Goal: Task Accomplishment & Management: Use online tool/utility

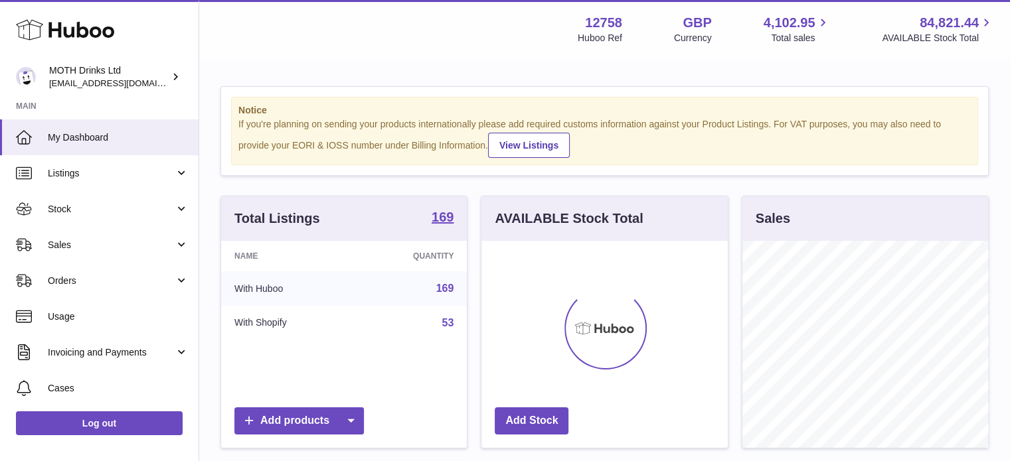
scroll to position [207, 246]
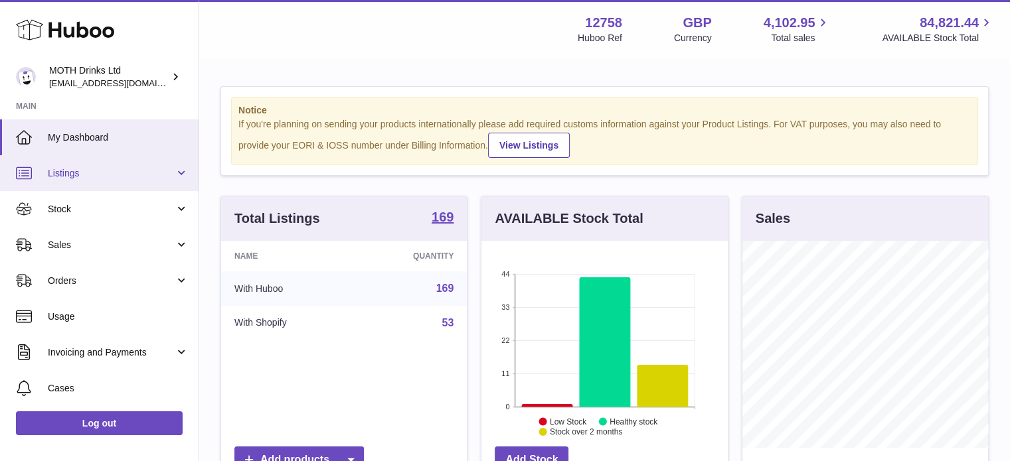
click at [92, 177] on span "Listings" at bounding box center [111, 173] width 127 height 13
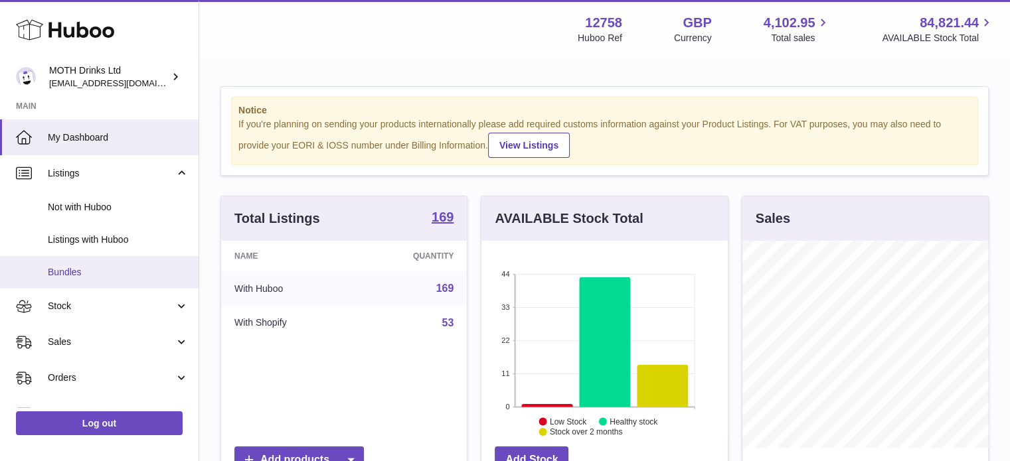
click at [69, 273] on span "Bundles" at bounding box center [118, 272] width 141 height 13
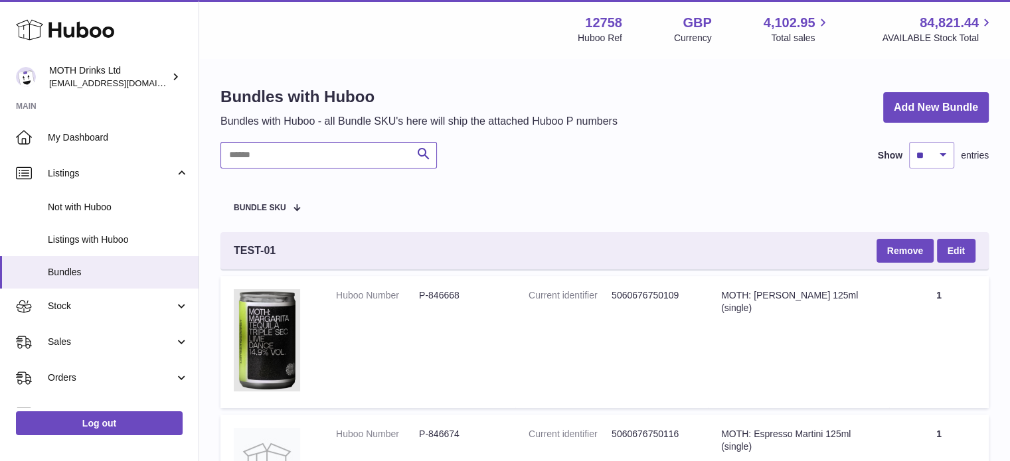
click at [252, 153] on input "text" at bounding box center [328, 155] width 216 height 27
paste input "**********"
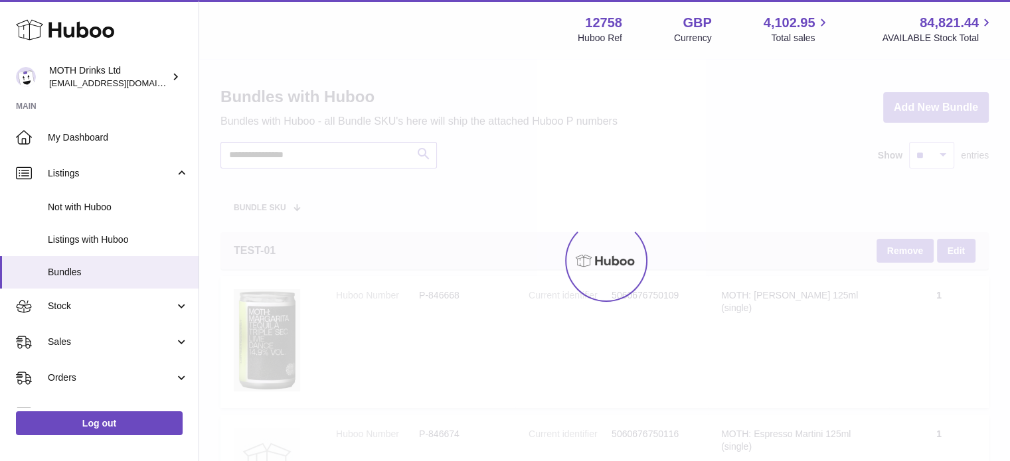
type input "**********"
click at [252, 153] on div at bounding box center [604, 261] width 811 height 402
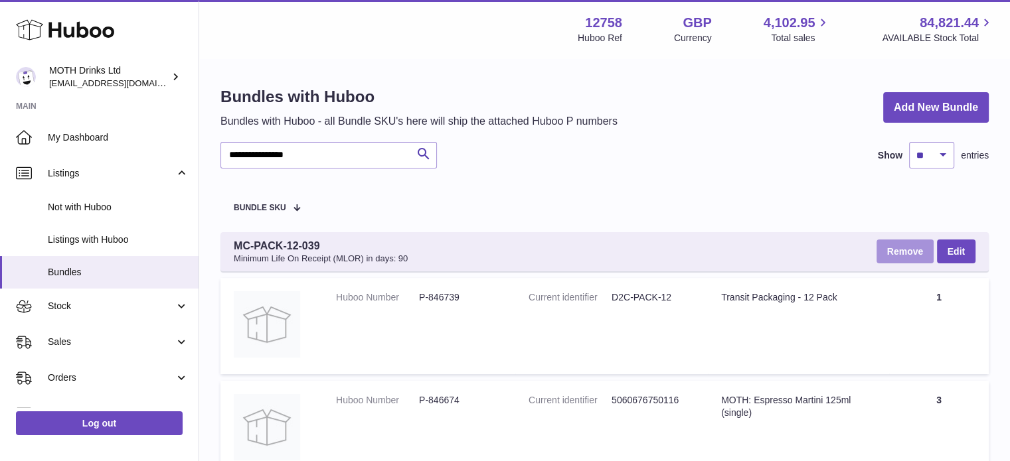
click at [918, 250] on button "Remove" at bounding box center [905, 252] width 57 height 24
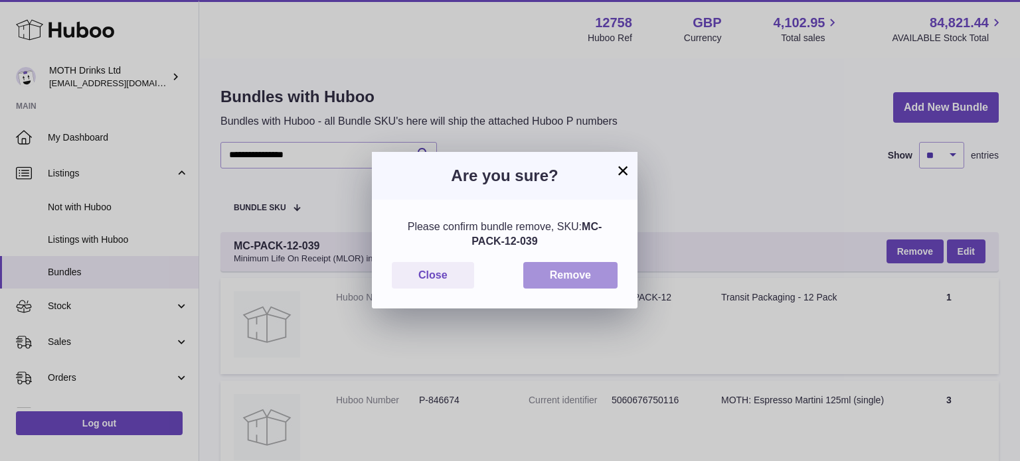
click at [568, 274] on button "Remove" at bounding box center [570, 275] width 94 height 27
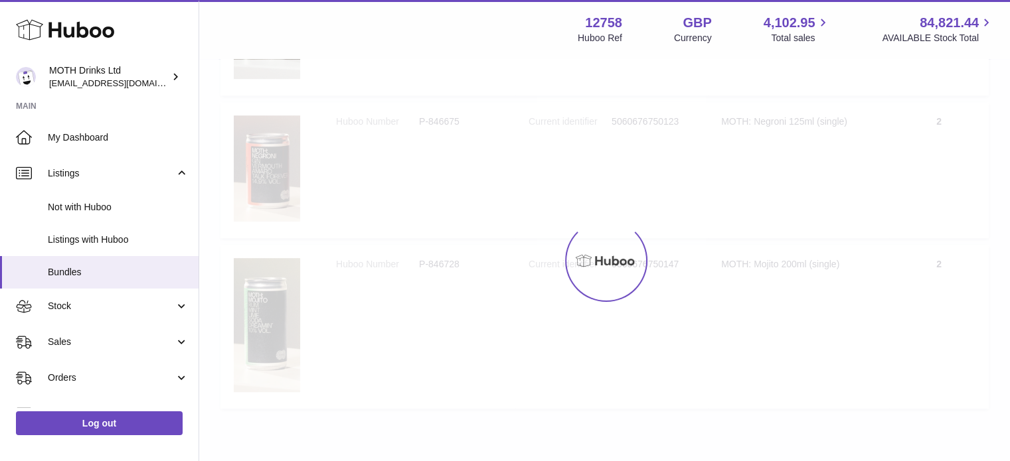
scroll to position [762, 0]
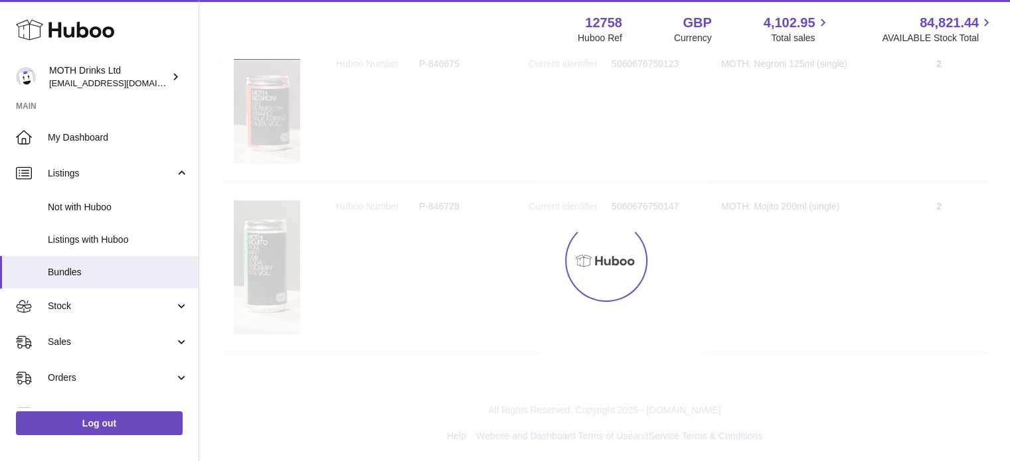
click at [568, 268] on div at bounding box center [605, 261] width 80 height 80
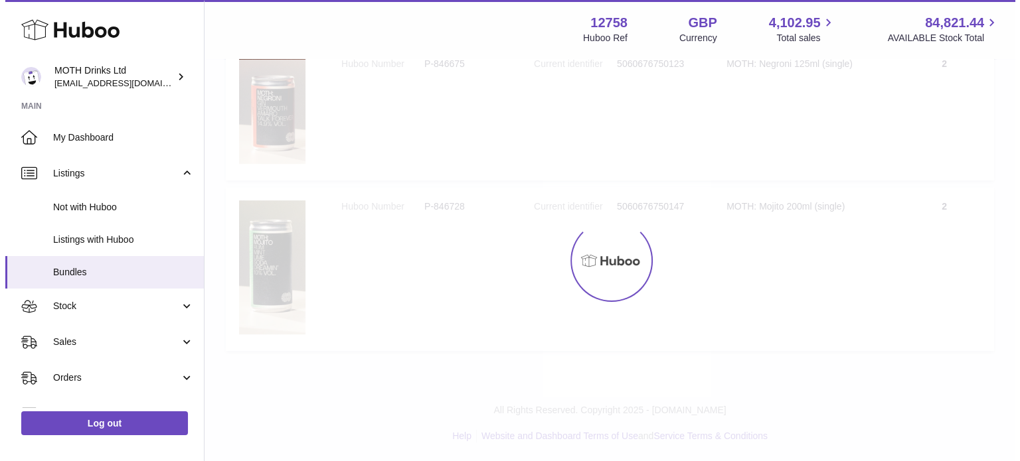
scroll to position [0, 0]
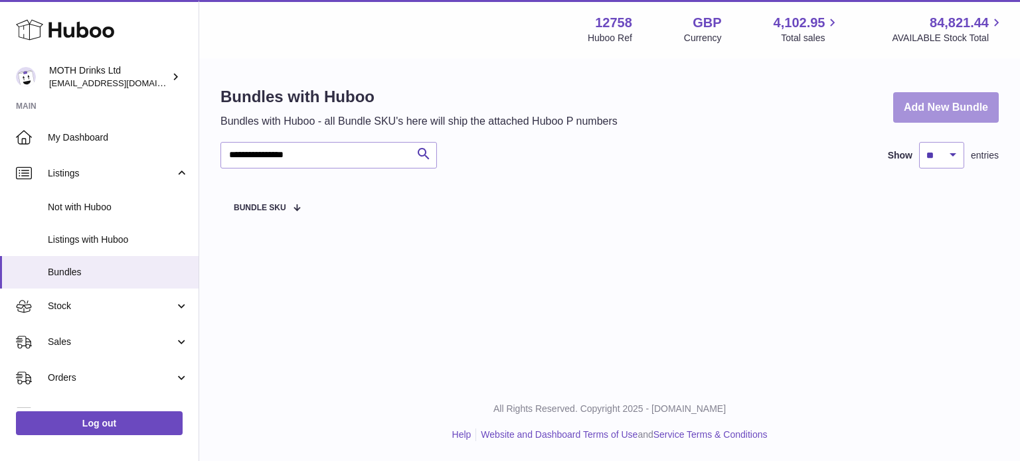
click at [940, 95] on link "Add New Bundle" at bounding box center [946, 107] width 106 height 31
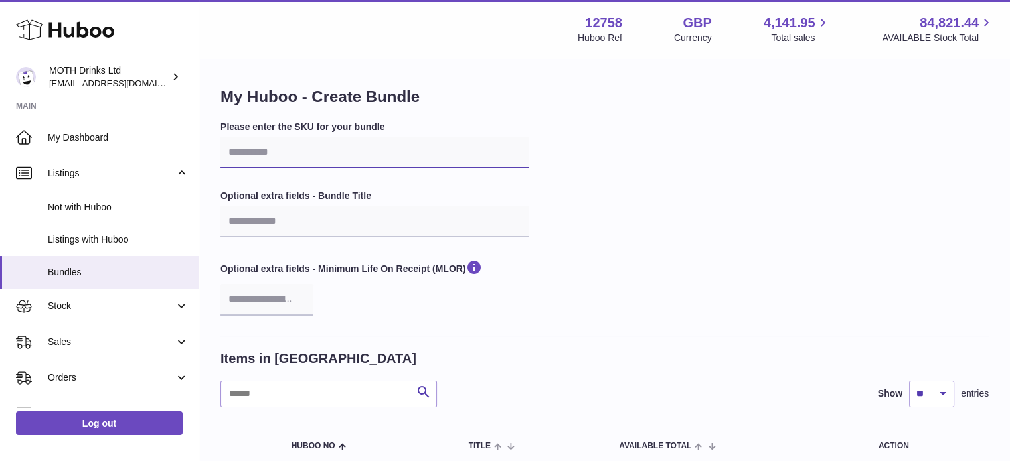
click at [386, 144] on input "text" at bounding box center [374, 153] width 309 height 32
paste input "**********"
click at [252, 153] on input "**********" at bounding box center [374, 153] width 309 height 32
type input "**********"
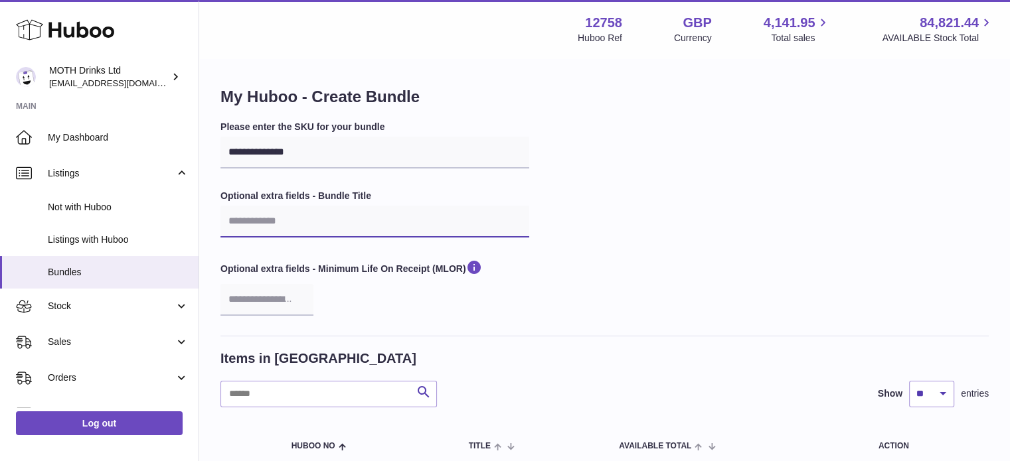
click at [280, 234] on input "text" at bounding box center [374, 222] width 309 height 32
click at [331, 224] on input "**********" at bounding box center [374, 222] width 309 height 32
type input "**********"
click at [271, 293] on input "number" at bounding box center [266, 300] width 93 height 32
type input "**"
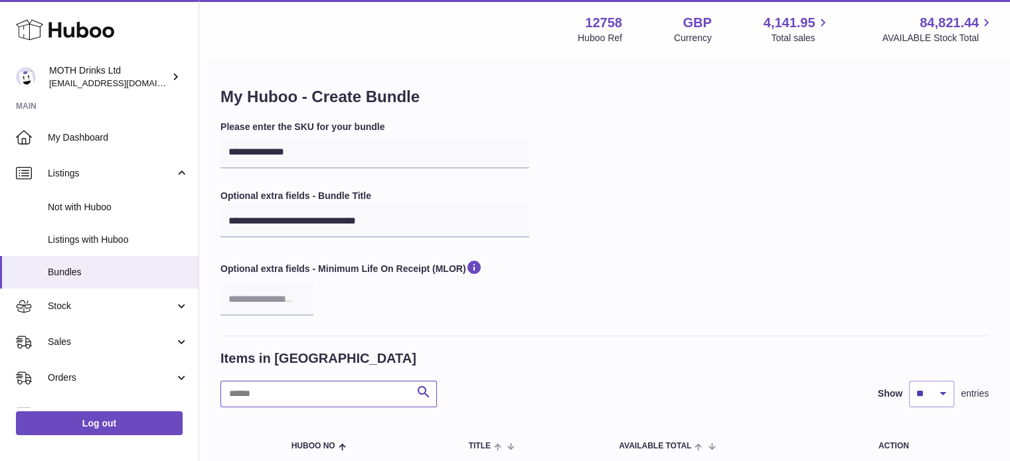
click at [348, 404] on input "text" at bounding box center [328, 394] width 216 height 27
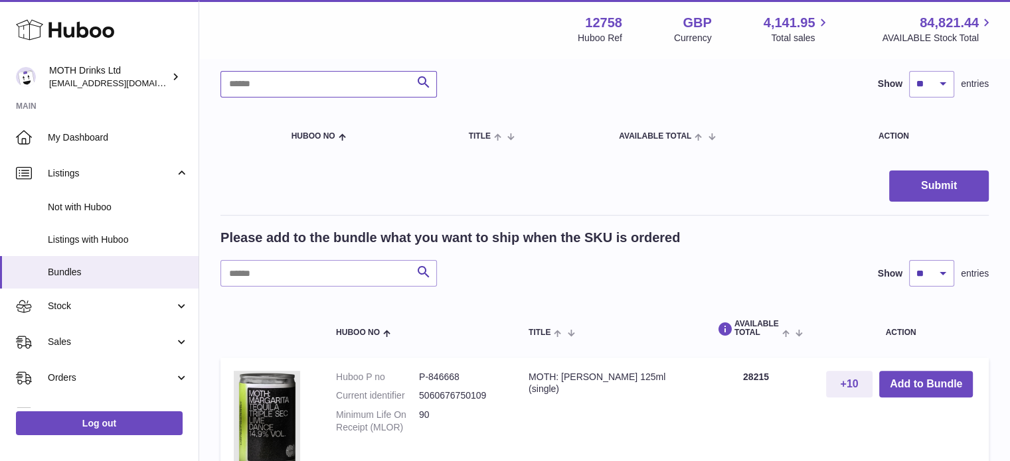
scroll to position [311, 0]
click at [303, 274] on input "text" at bounding box center [328, 273] width 216 height 27
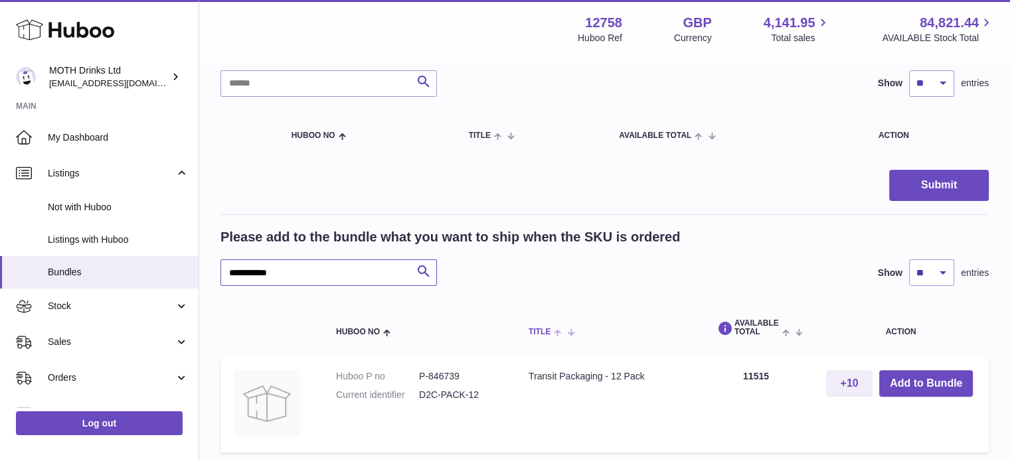
scroll to position [503, 0]
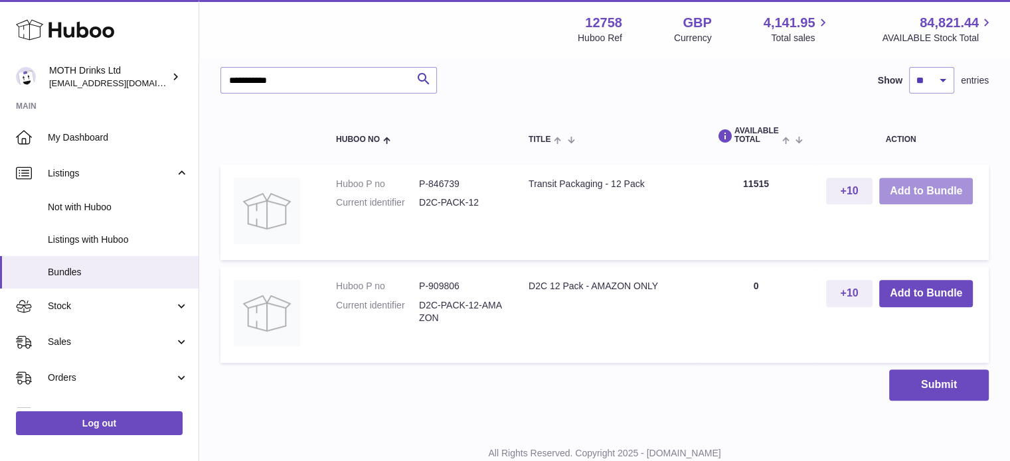
click at [944, 183] on button "Add to Bundle" at bounding box center [926, 191] width 94 height 27
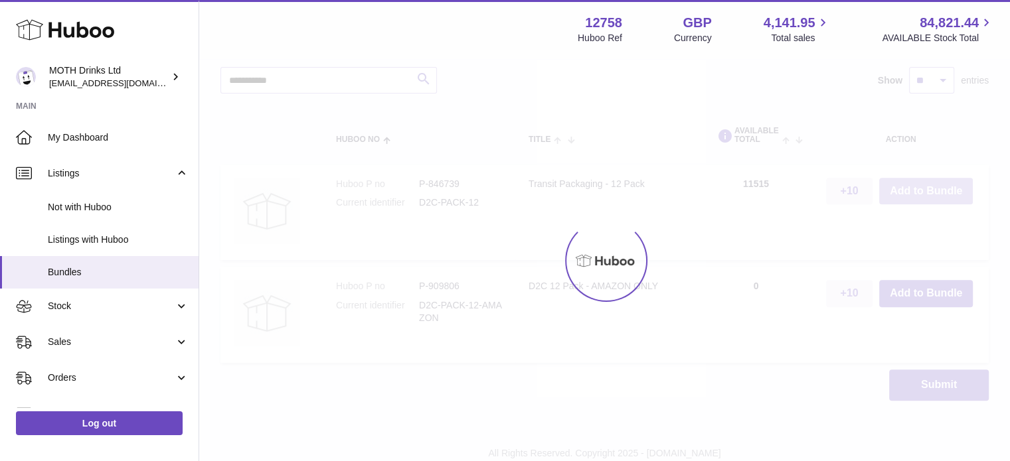
scroll to position [614, 0]
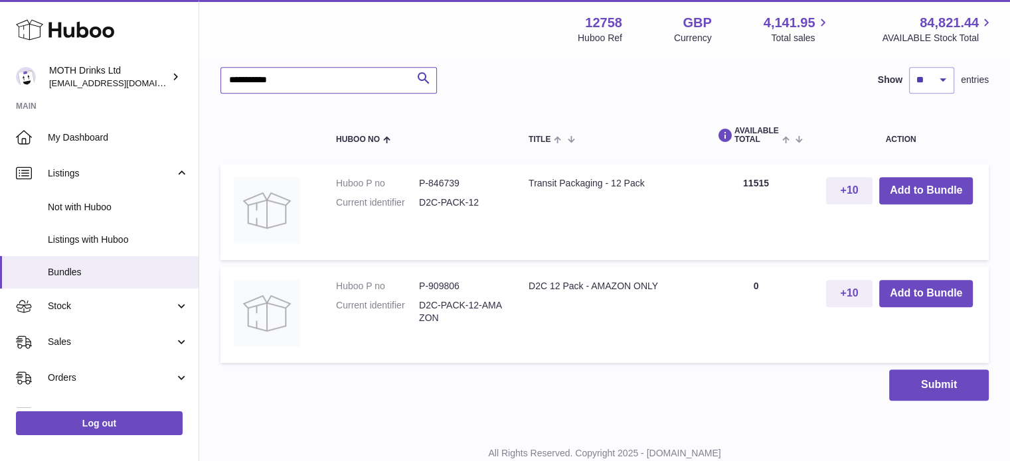
drag, startPoint x: 288, startPoint y: 87, endPoint x: 204, endPoint y: 92, distance: 84.5
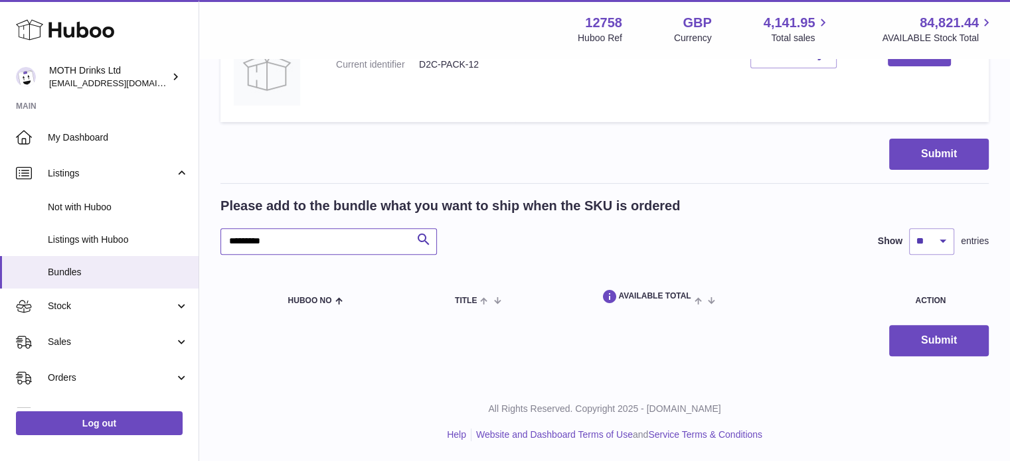
scroll to position [450, 0]
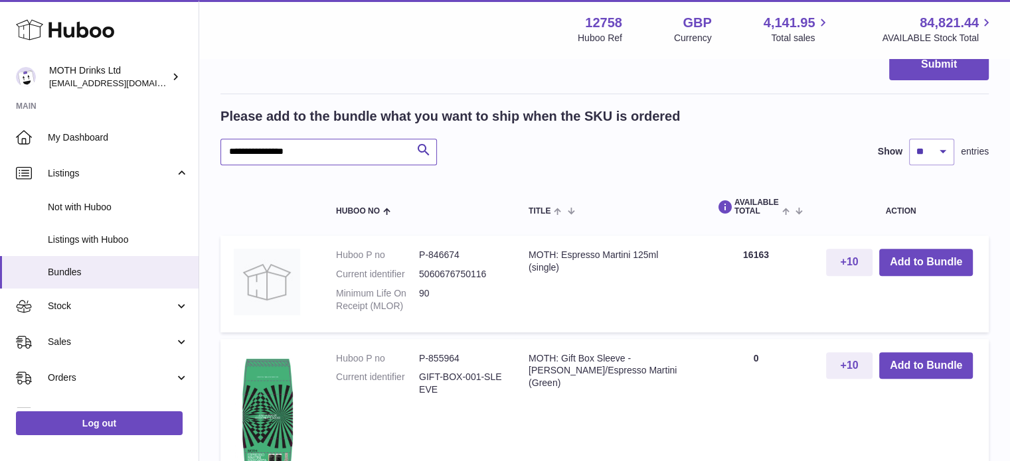
scroll to position [541, 0]
click at [895, 260] on button "Add to Bundle" at bounding box center [926, 263] width 94 height 27
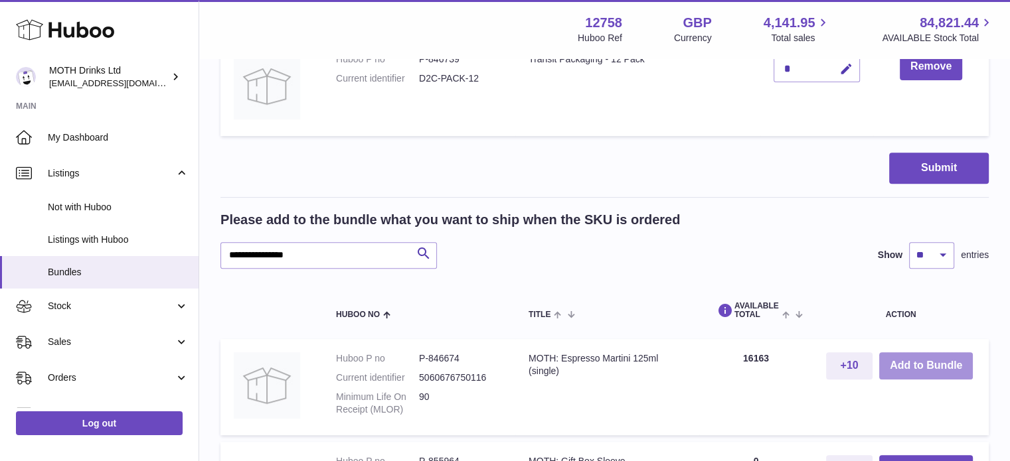
scroll to position [643, 0]
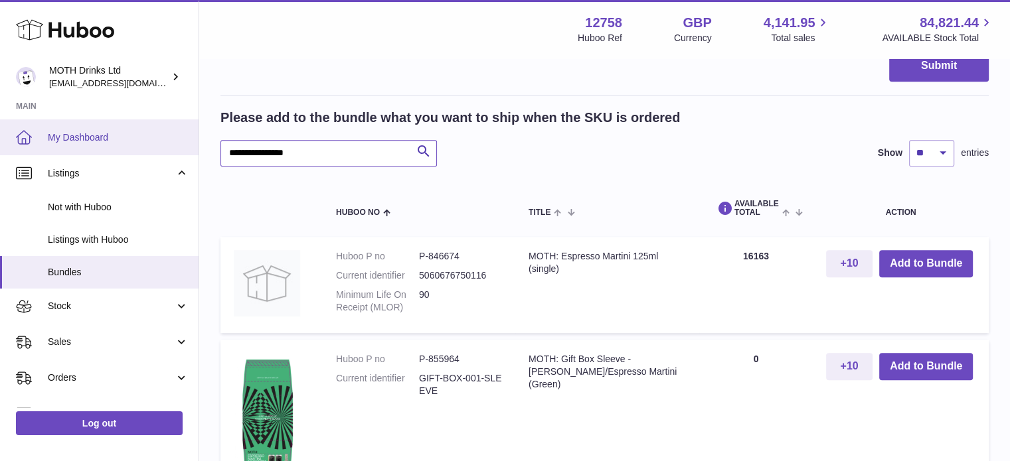
drag, startPoint x: 300, startPoint y: 150, endPoint x: 194, endPoint y: 150, distance: 106.2
click at [194, 150] on div "**********" at bounding box center [505, 272] width 1010 height 1830
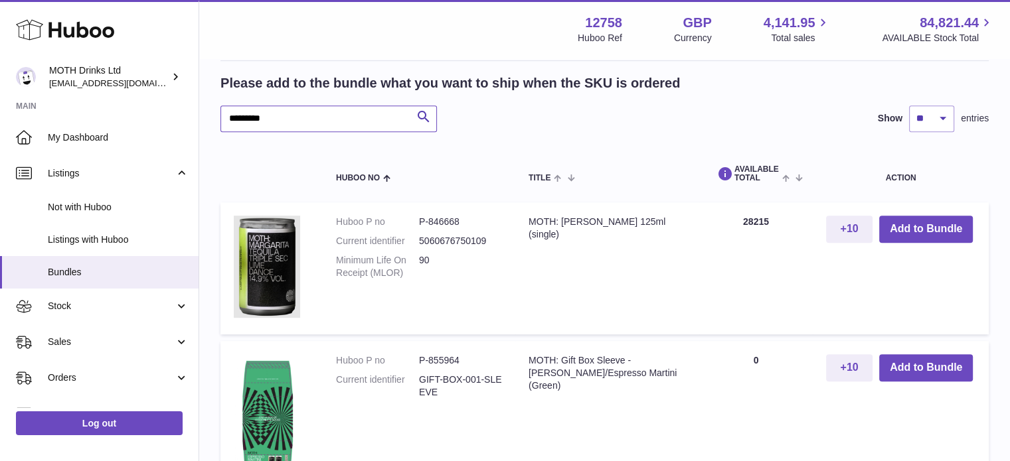
scroll to position [680, 0]
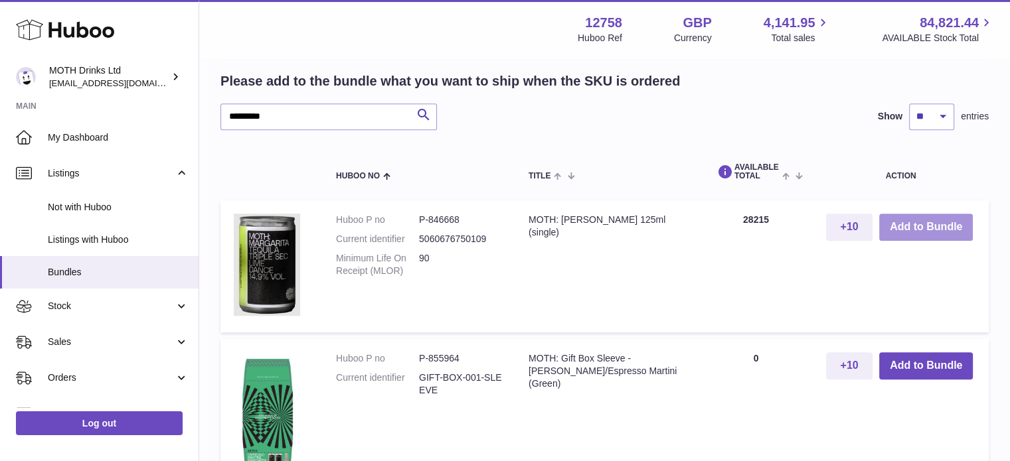
click at [938, 221] on button "Add to Bundle" at bounding box center [926, 227] width 94 height 27
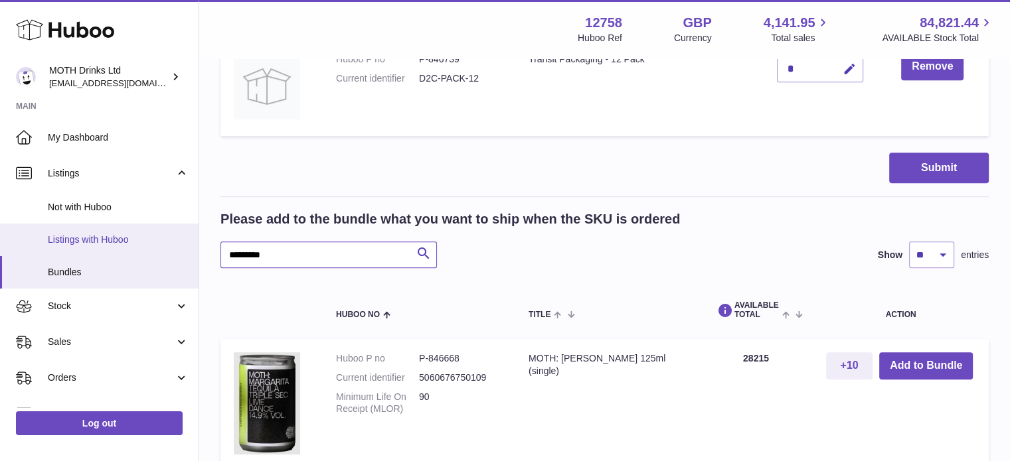
drag, startPoint x: 313, startPoint y: 257, endPoint x: 179, endPoint y: 246, distance: 134.6
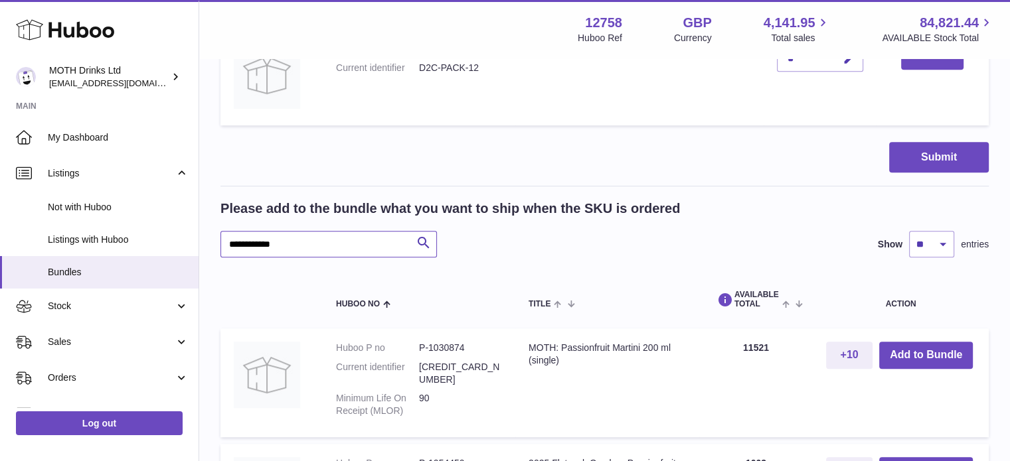
scroll to position [691, 0]
click at [916, 351] on button "Add to Bundle" at bounding box center [926, 355] width 94 height 27
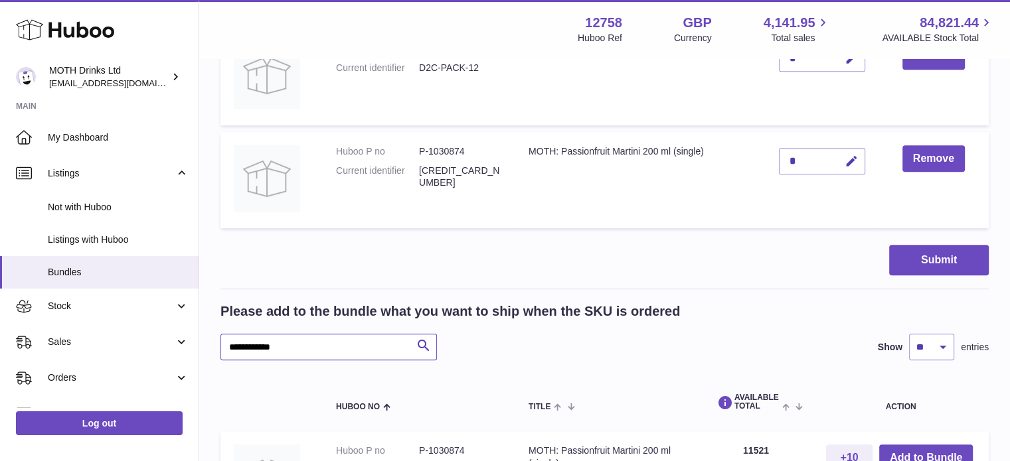
drag, startPoint x: 288, startPoint y: 348, endPoint x: 197, endPoint y: 347, distance: 91.6
click at [197, 347] on div "**********" at bounding box center [505, 47] width 1010 height 1477
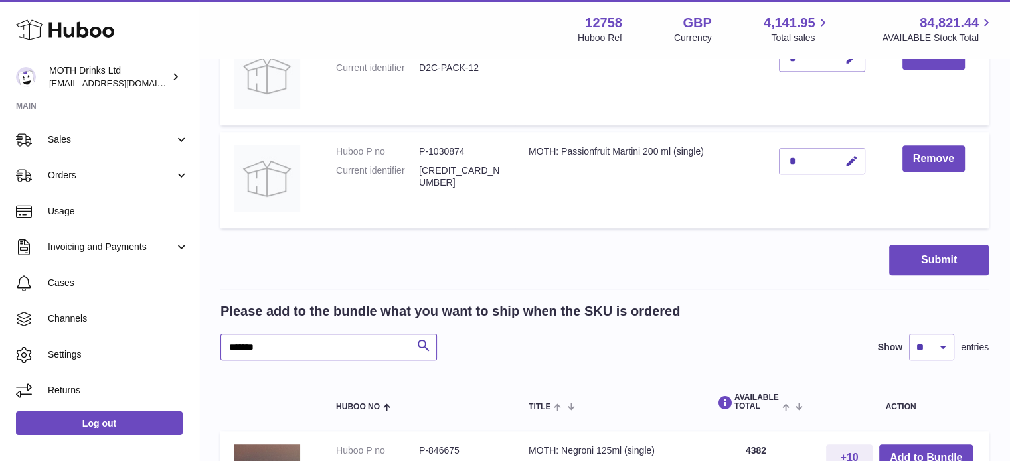
scroll to position [877, 0]
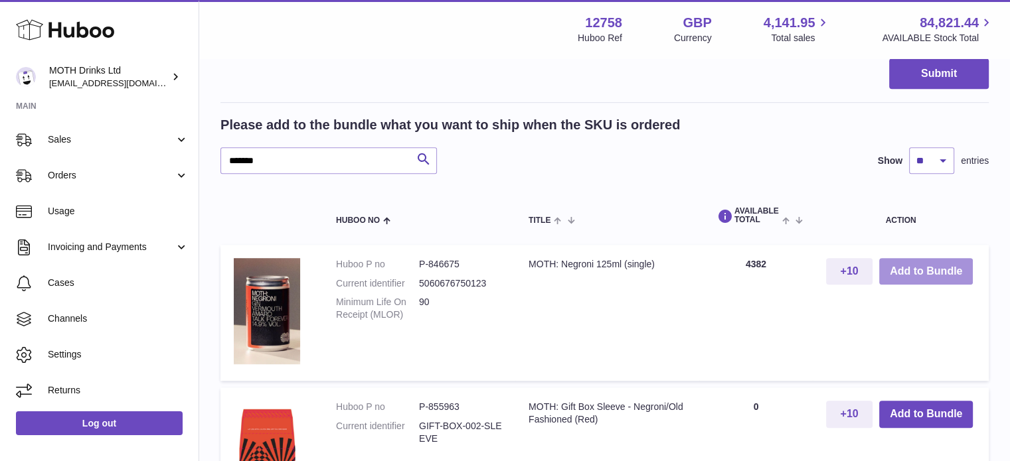
click at [905, 267] on button "Add to Bundle" at bounding box center [926, 271] width 94 height 27
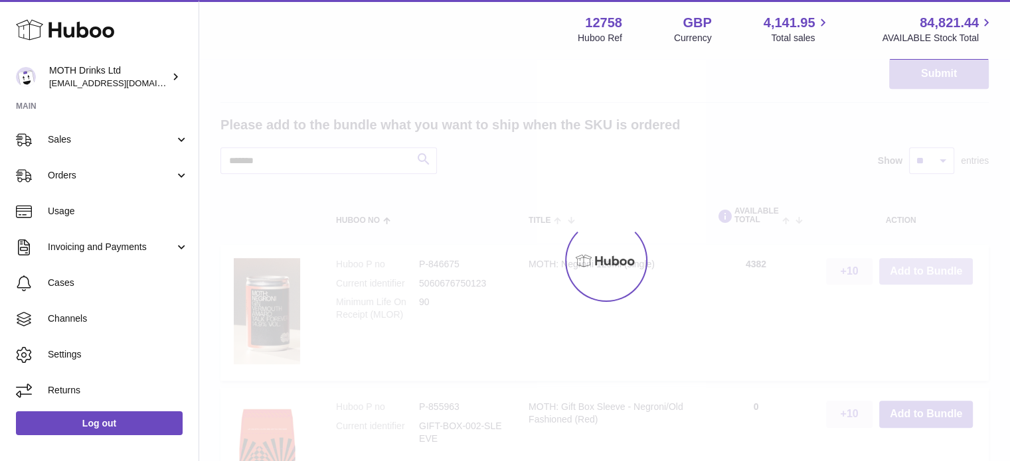
scroll to position [1020, 0]
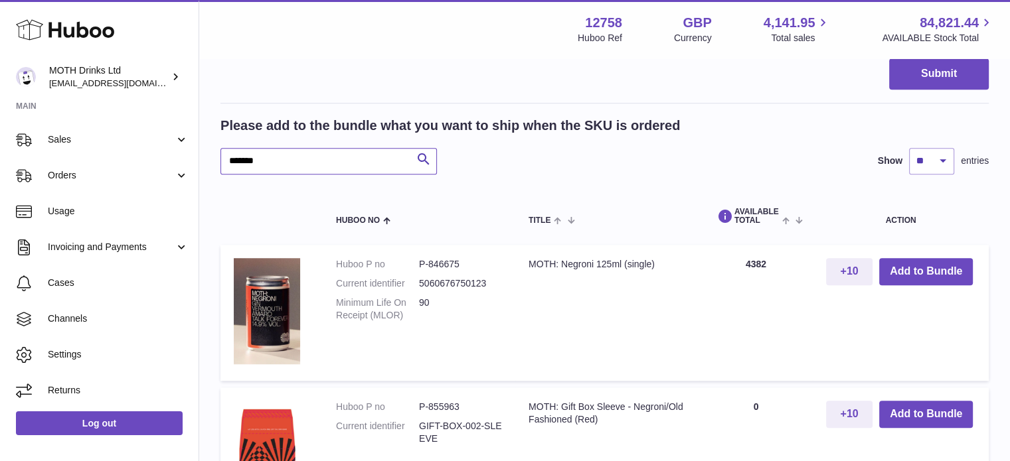
click at [305, 148] on input "*******" at bounding box center [328, 161] width 216 height 27
type input "*"
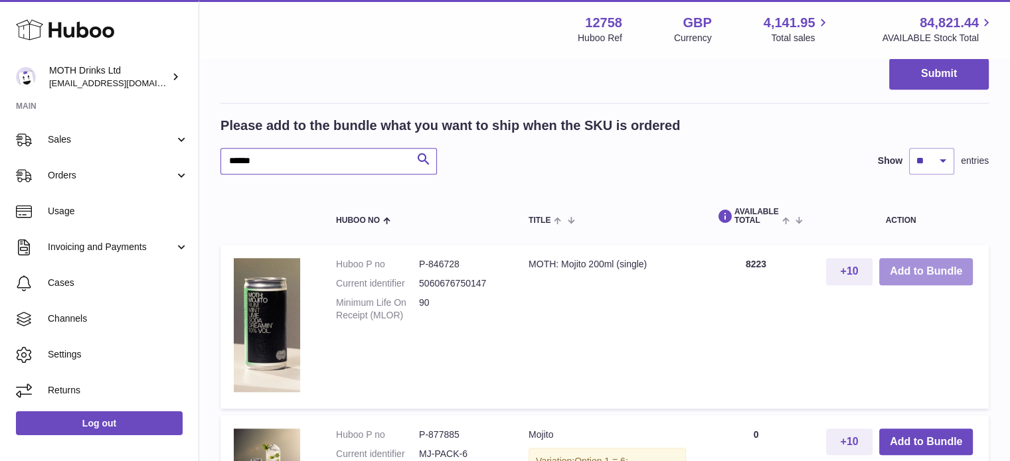
type input "******"
click at [926, 268] on button "Add to Bundle" at bounding box center [926, 271] width 94 height 27
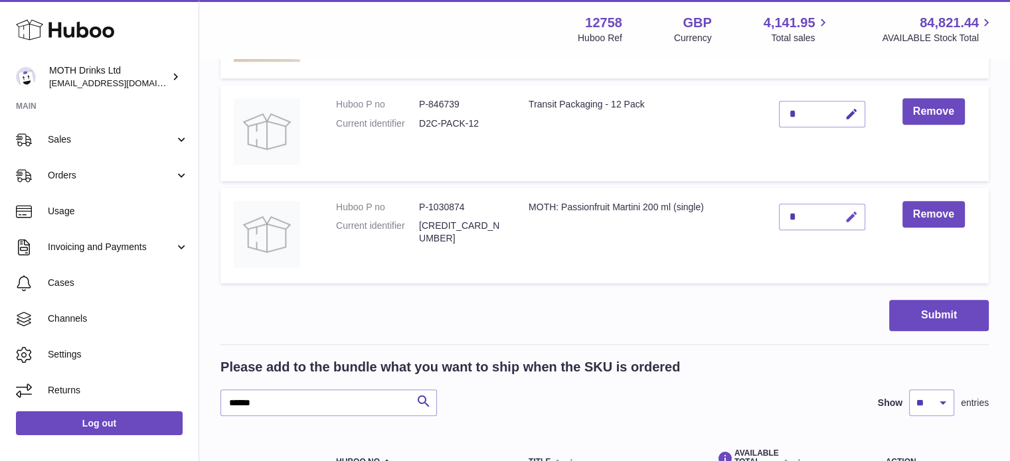
click at [845, 217] on icon "button" at bounding box center [852, 217] width 14 height 14
type input "*"
click at [837, 228] on button "submit" at bounding box center [849, 238] width 25 height 21
click at [853, 116] on icon "button" at bounding box center [852, 115] width 14 height 14
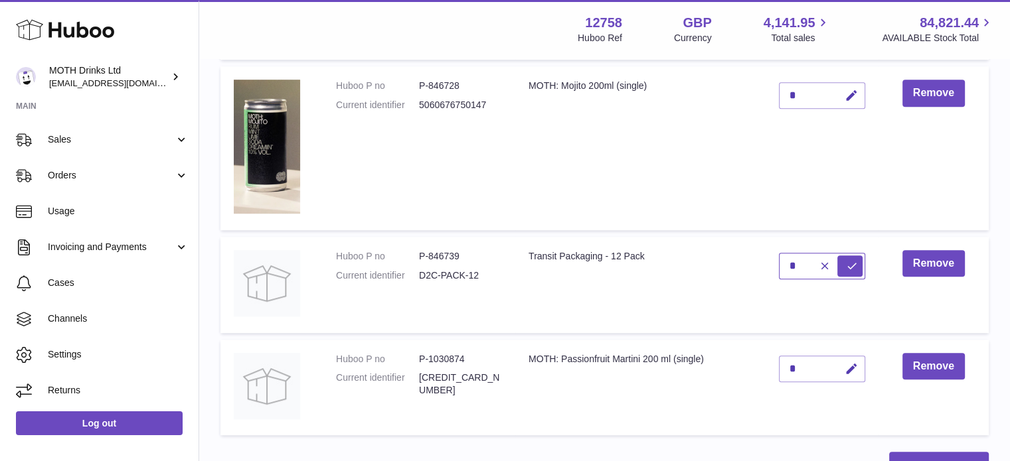
scroll to position [792, 0]
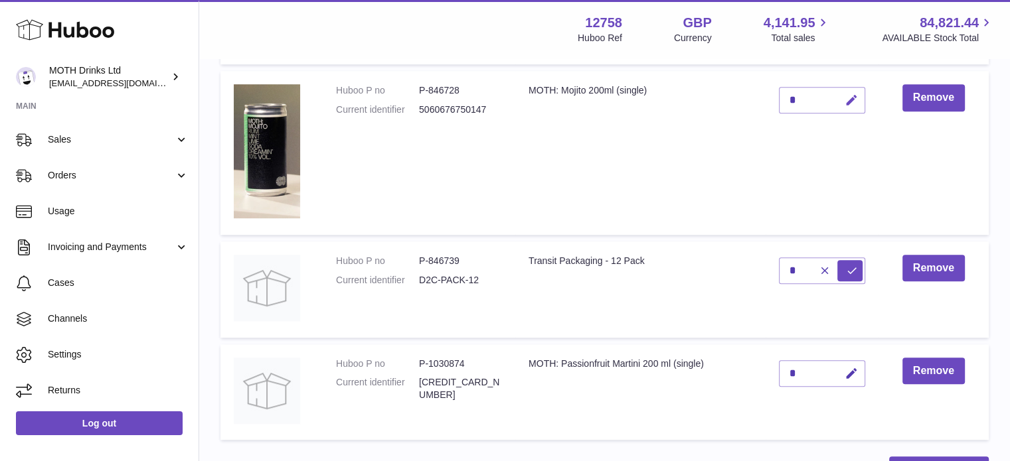
click at [854, 102] on icon "button" at bounding box center [852, 101] width 14 height 14
type input "*"
click at [837, 111] on button "submit" at bounding box center [849, 121] width 25 height 21
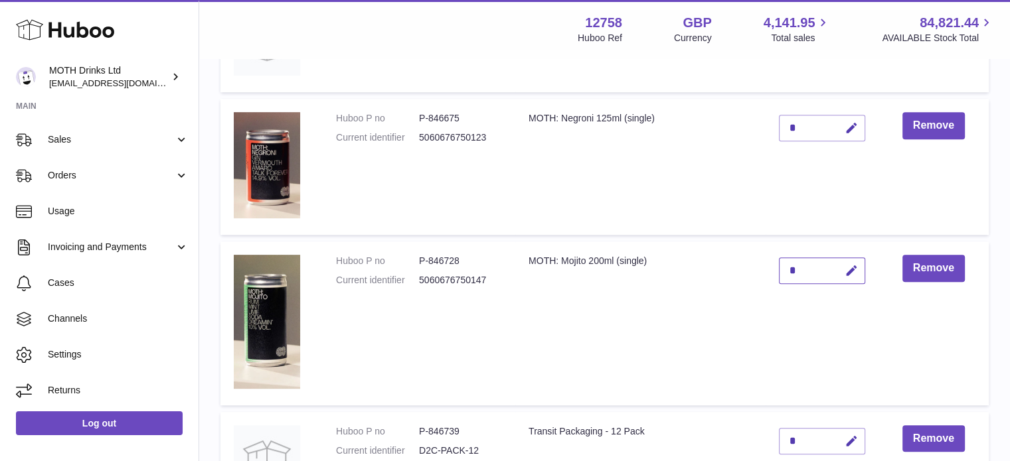
scroll to position [620, 0]
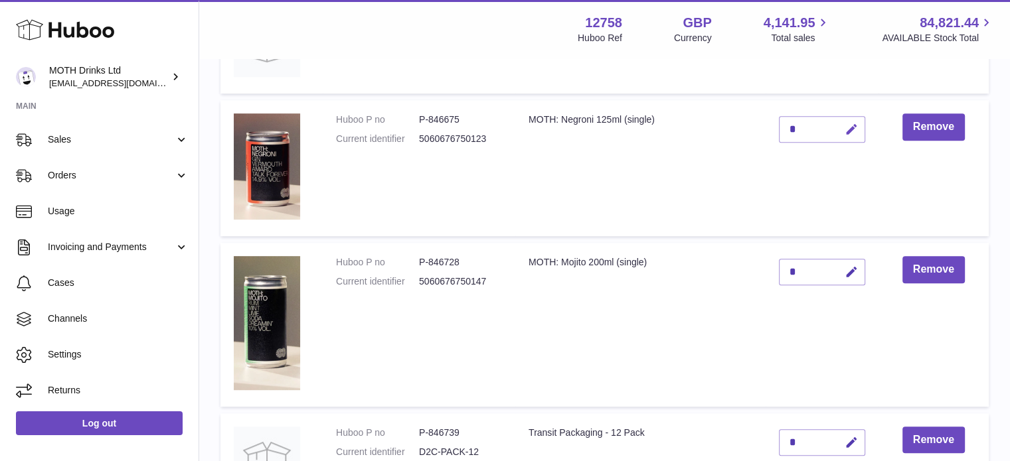
click at [853, 127] on icon "button" at bounding box center [852, 130] width 14 height 14
type input "*"
click at [837, 119] on button "submit" at bounding box center [849, 129] width 25 height 21
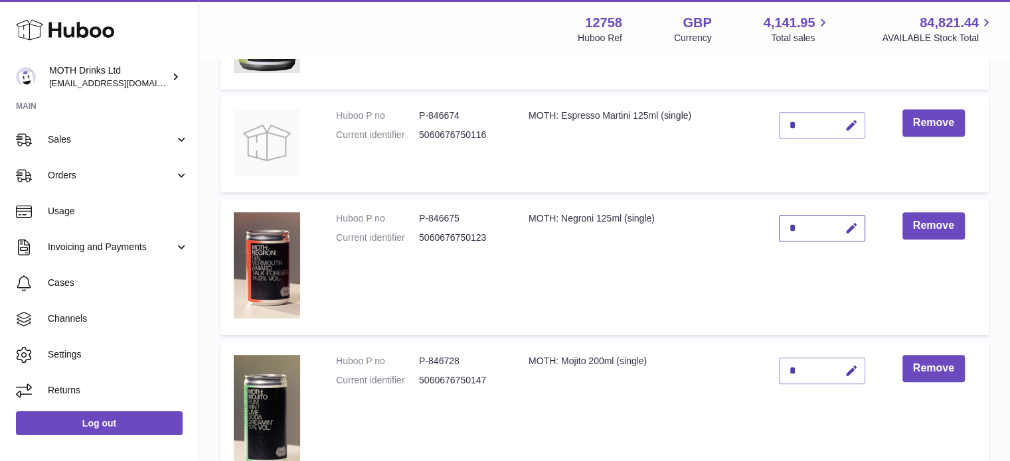
scroll to position [521, 0]
click at [853, 127] on icon "button" at bounding box center [852, 126] width 14 height 14
type input "*"
click at [837, 136] on button "submit" at bounding box center [849, 146] width 25 height 21
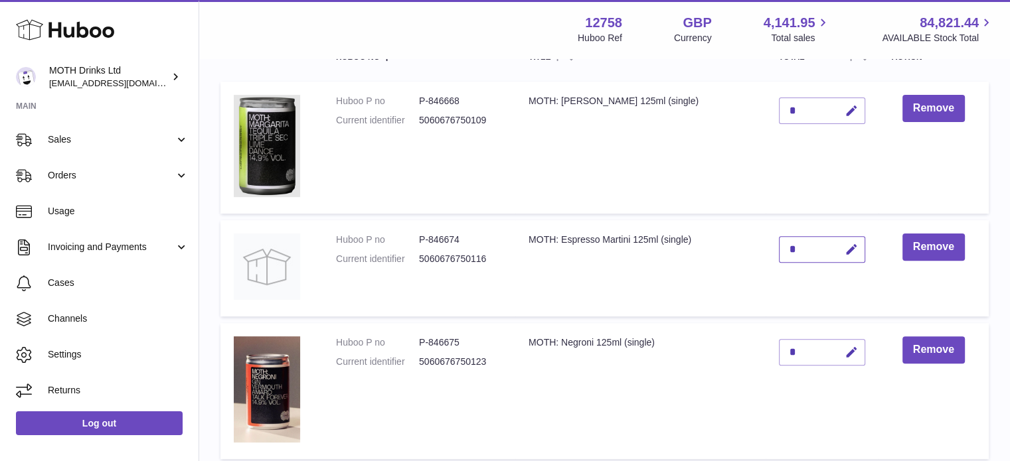
scroll to position [380, 0]
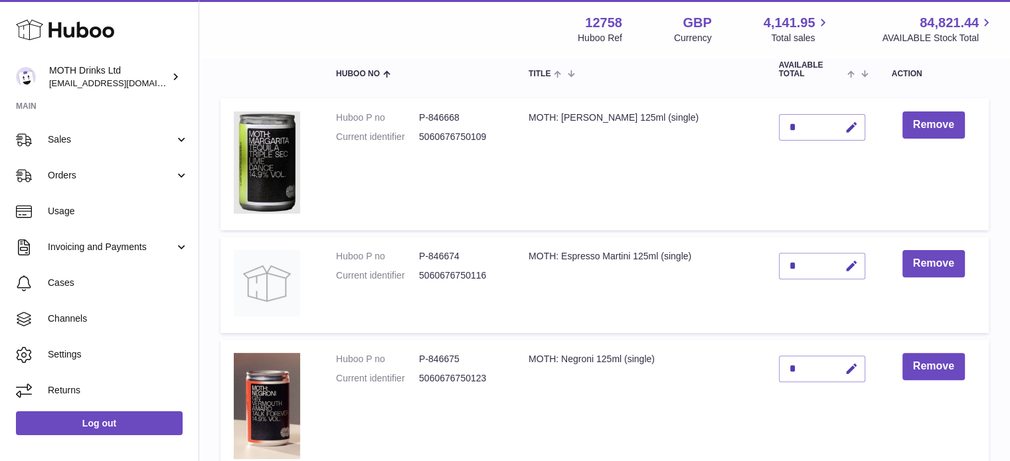
click at [853, 127] on icon "button" at bounding box center [852, 128] width 14 height 14
type input "*"
click at [837, 138] on button "submit" at bounding box center [849, 148] width 25 height 21
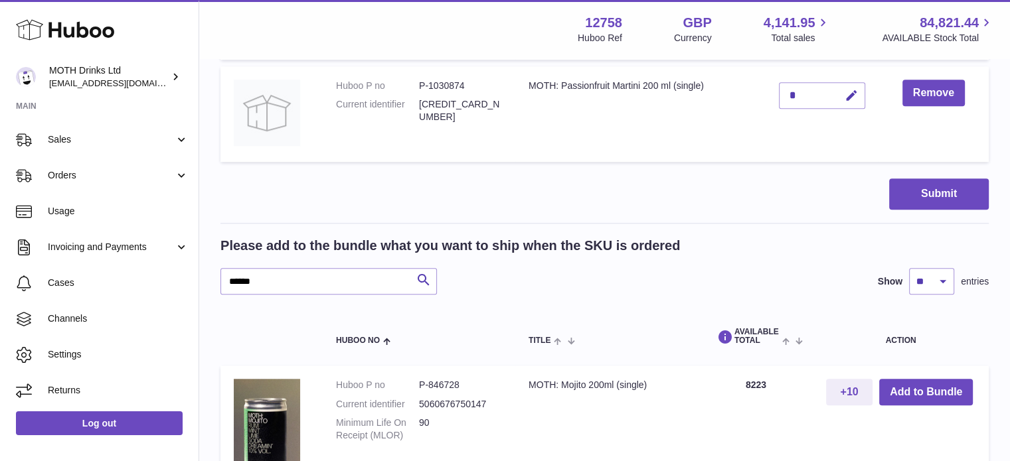
scroll to position [1070, 0]
click at [943, 185] on button "Submit" at bounding box center [939, 193] width 100 height 31
